Goal: Task Accomplishment & Management: Use online tool/utility

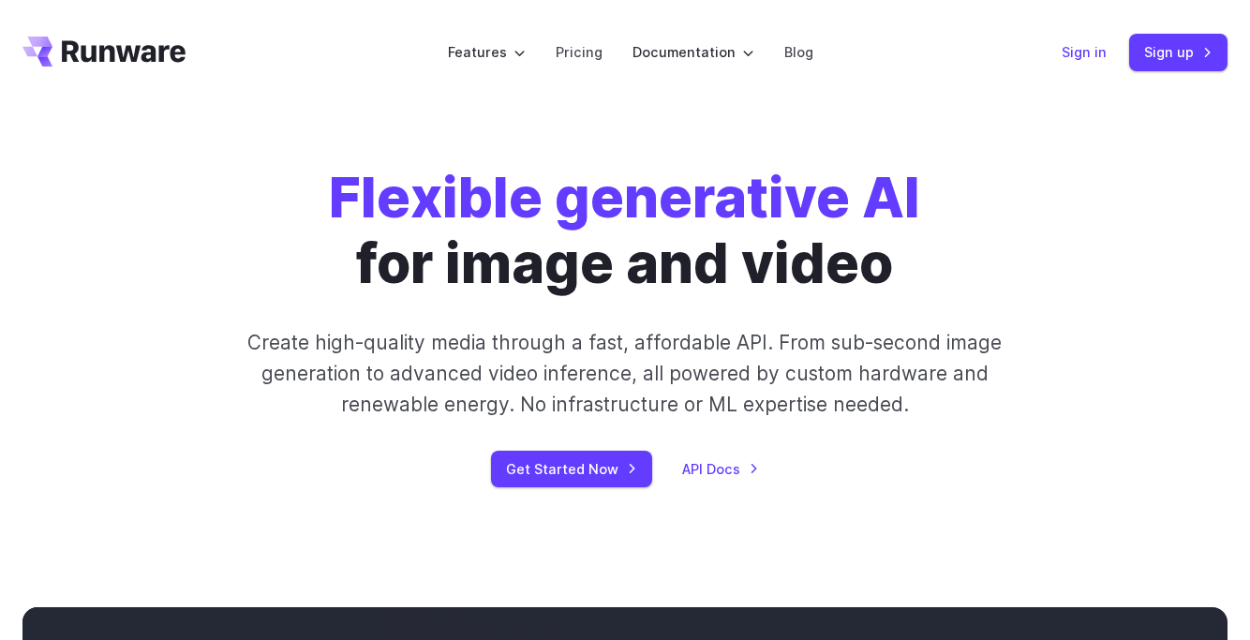
click at [1065, 52] on link "Sign in" at bounding box center [1084, 52] width 45 height 22
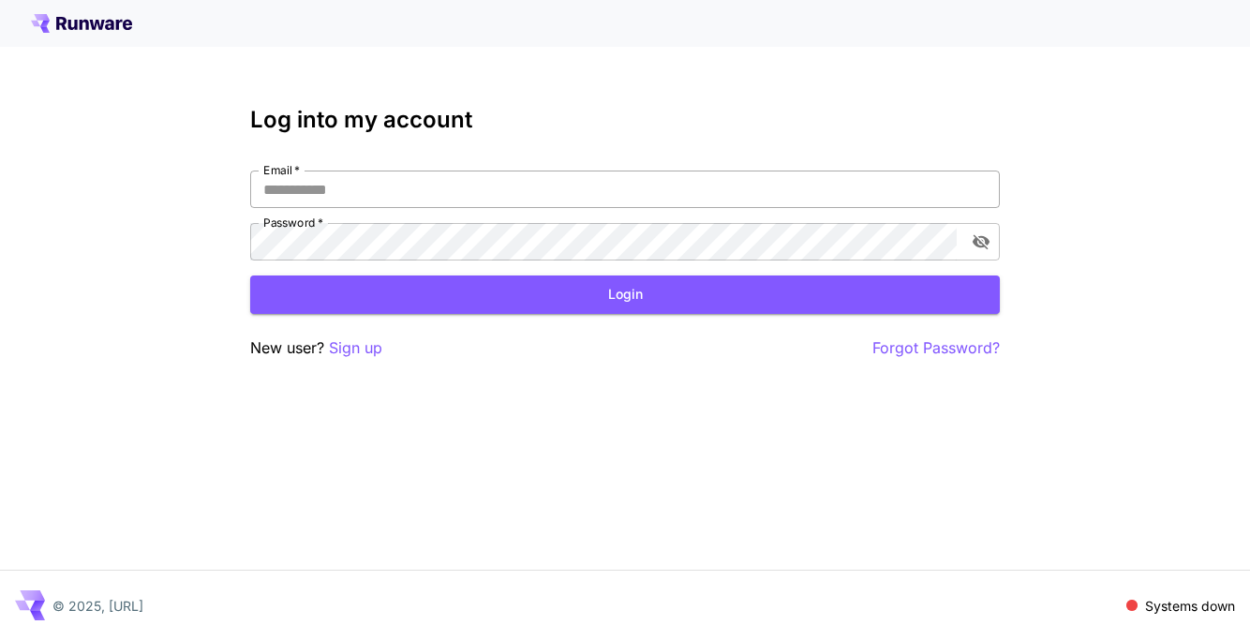
click at [483, 191] on input "Email   *" at bounding box center [625, 189] width 750 height 37
type input "**********"
click at [976, 233] on icon "toggle password visibility" at bounding box center [981, 241] width 19 height 19
click at [787, 287] on button "Login" at bounding box center [625, 294] width 750 height 38
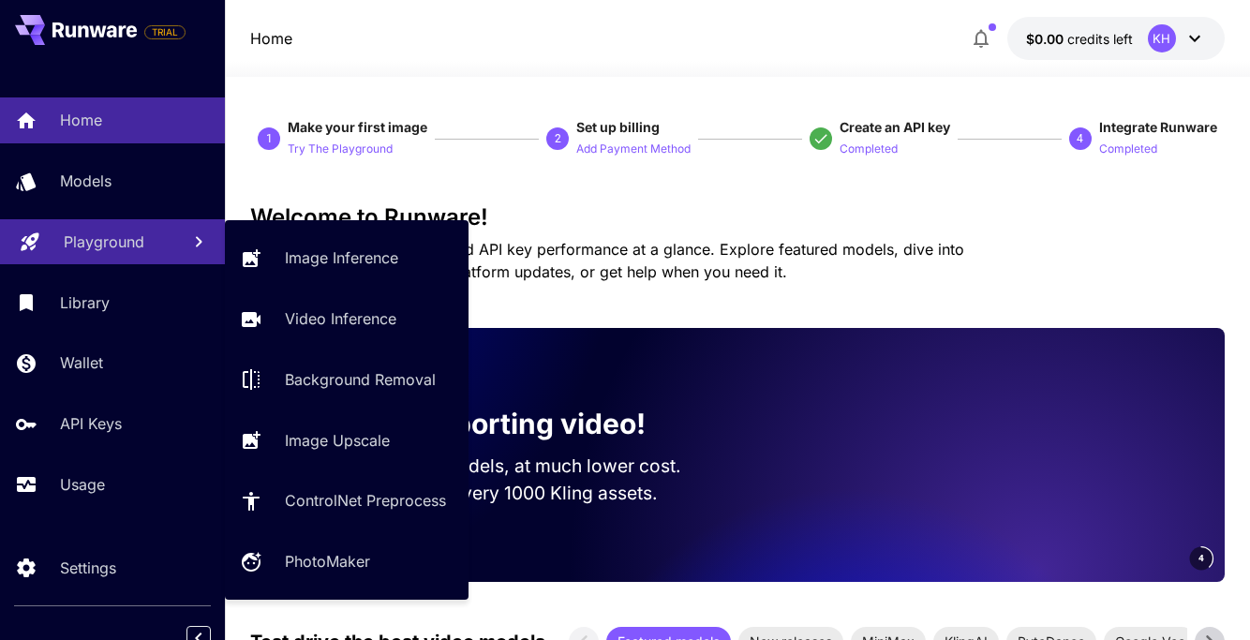
click at [131, 245] on p "Playground" at bounding box center [104, 241] width 81 height 22
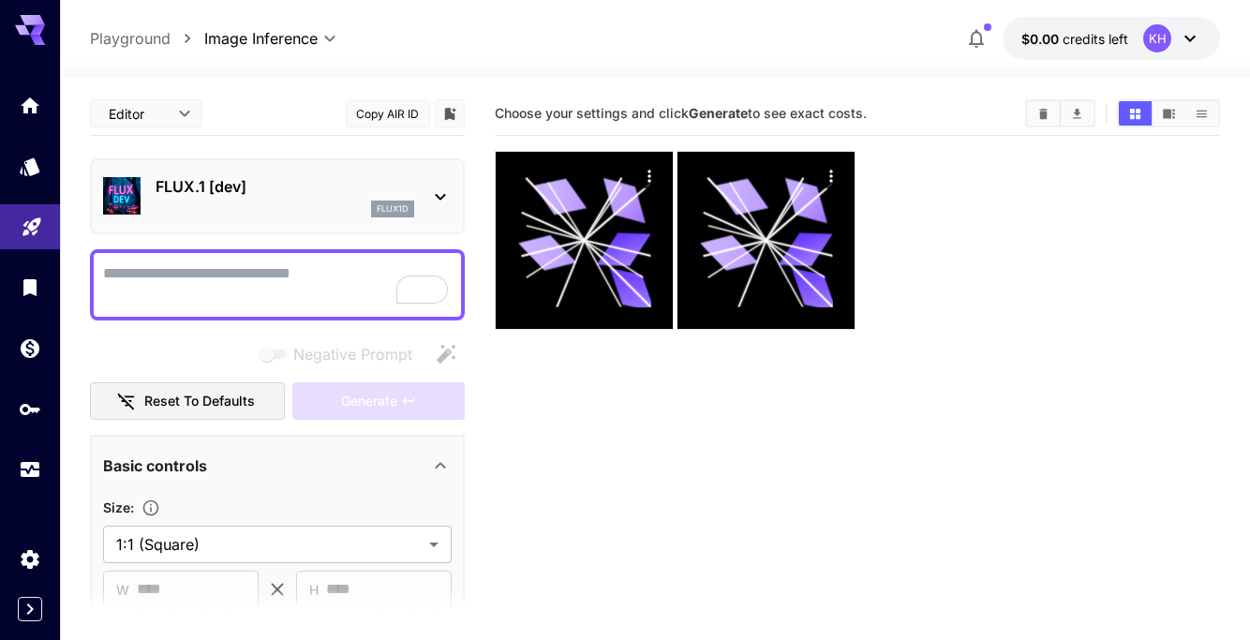
click at [537, 61] on div at bounding box center [655, 65] width 1190 height 22
click at [1097, 55] on div at bounding box center [655, 65] width 1190 height 22
click at [1083, 37] on span "credits left" at bounding box center [1095, 39] width 66 height 16
